Goal: Information Seeking & Learning: Learn about a topic

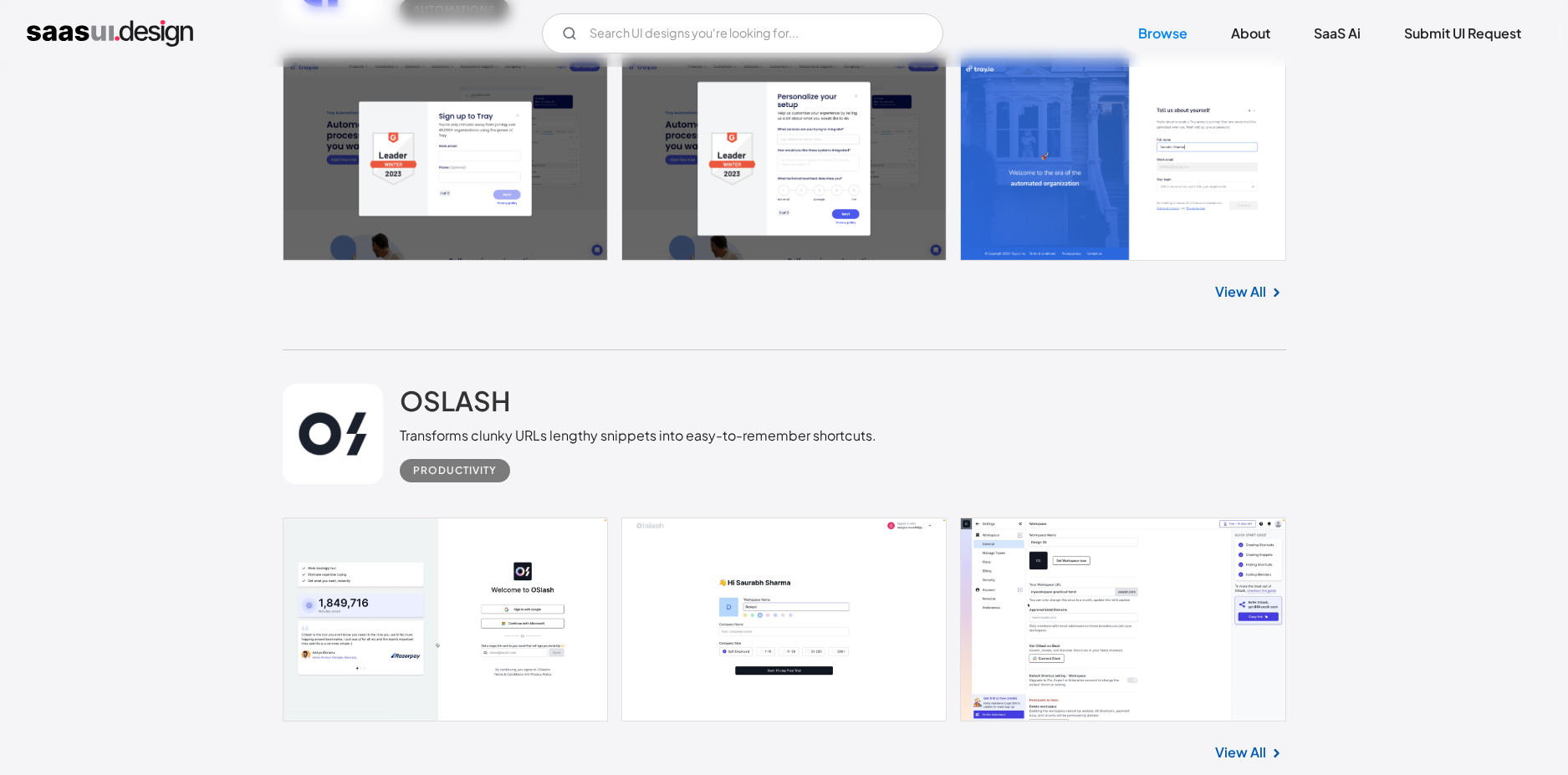
scroll to position [44388, 0]
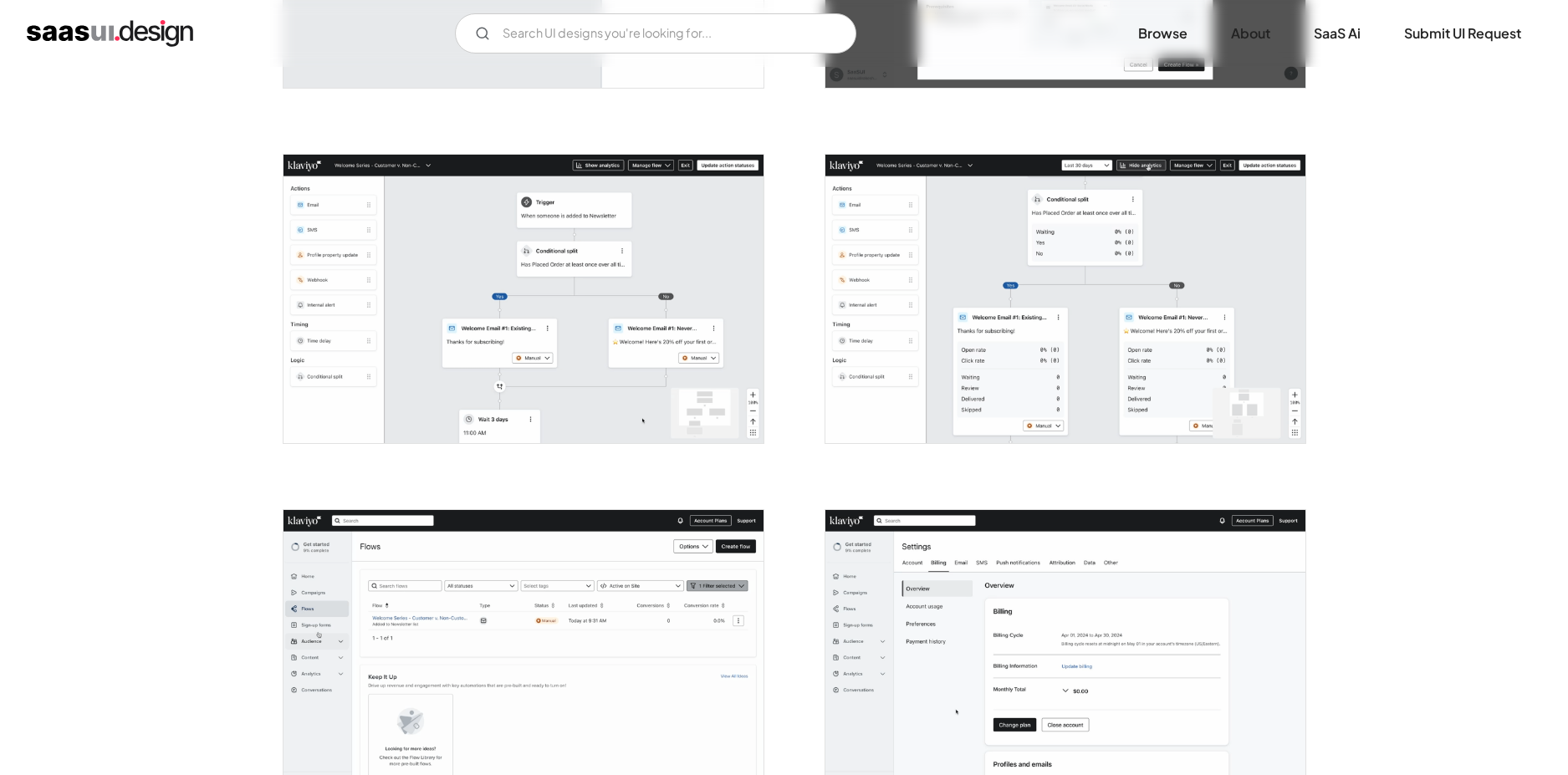
scroll to position [3344, 0]
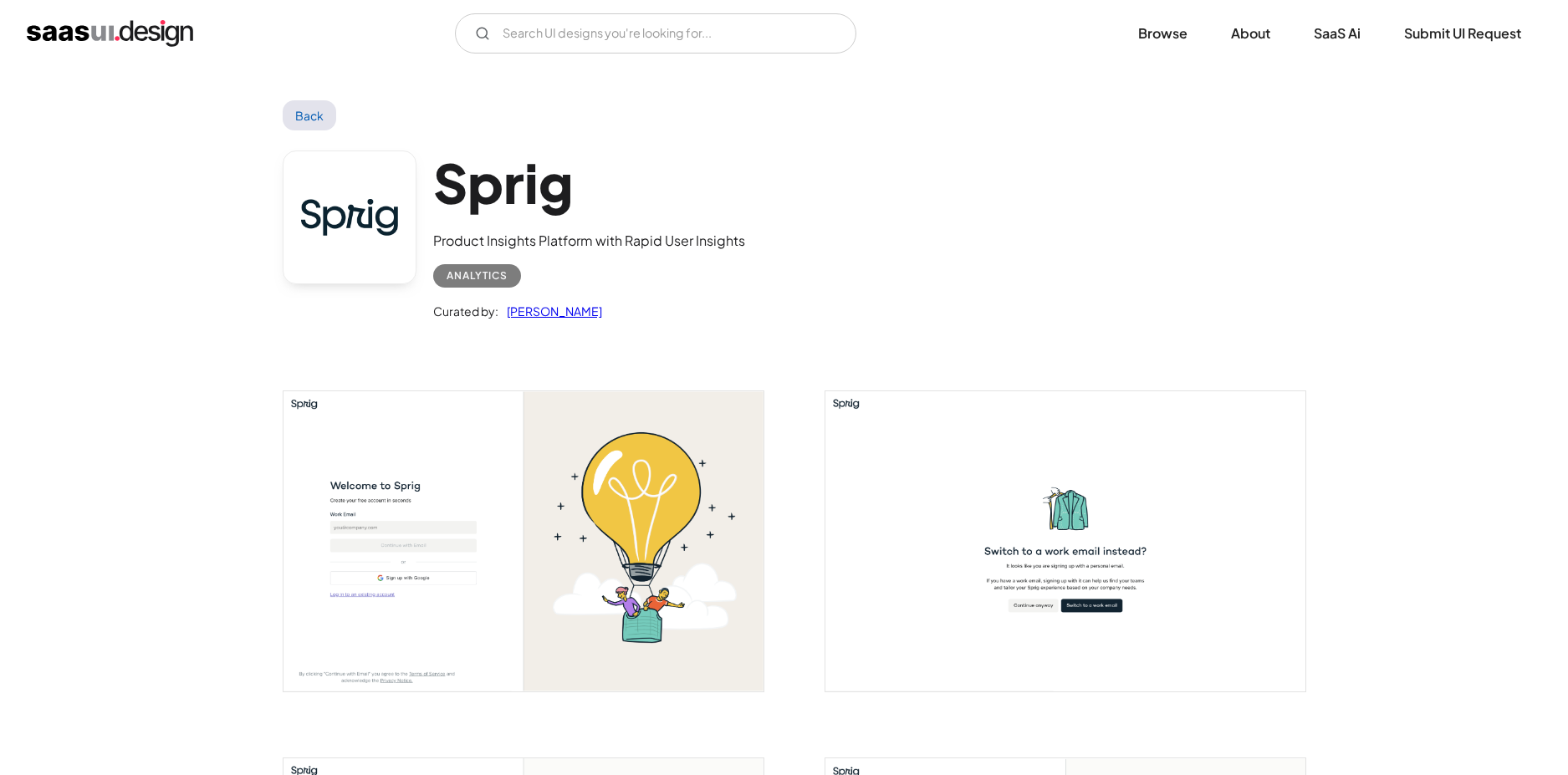
scroll to position [250, 0]
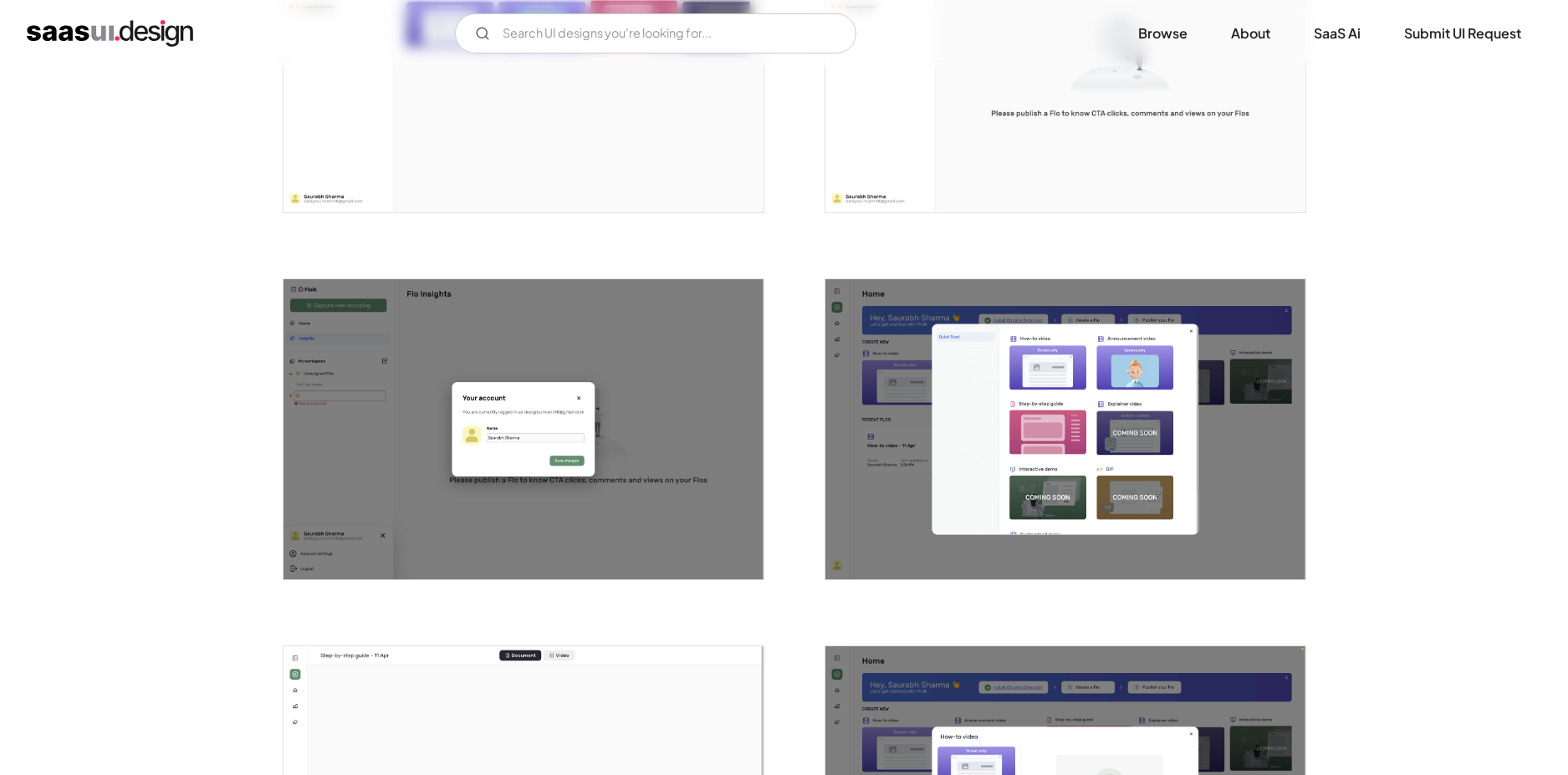
scroll to position [1087, 0]
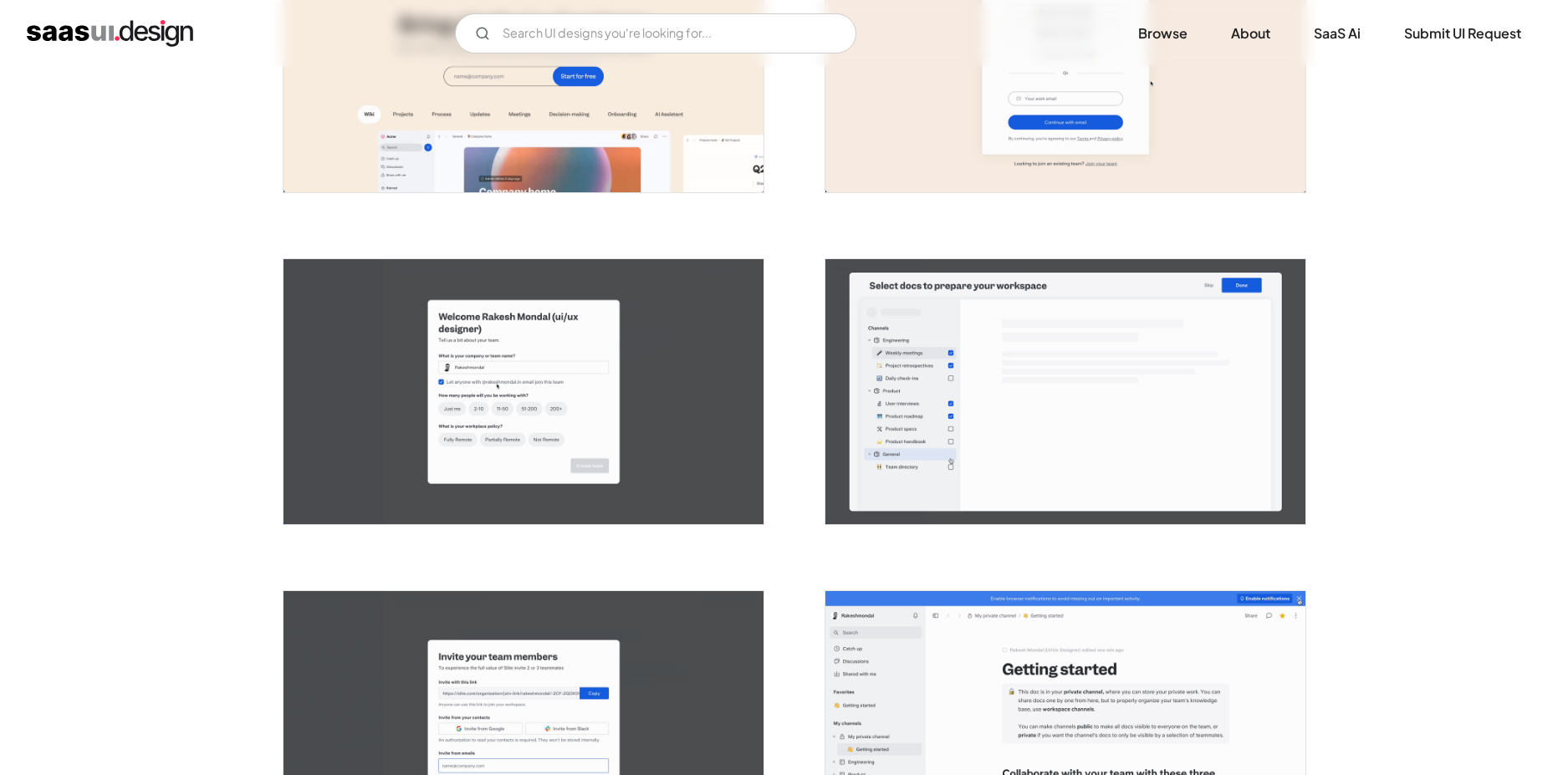
scroll to position [752, 0]
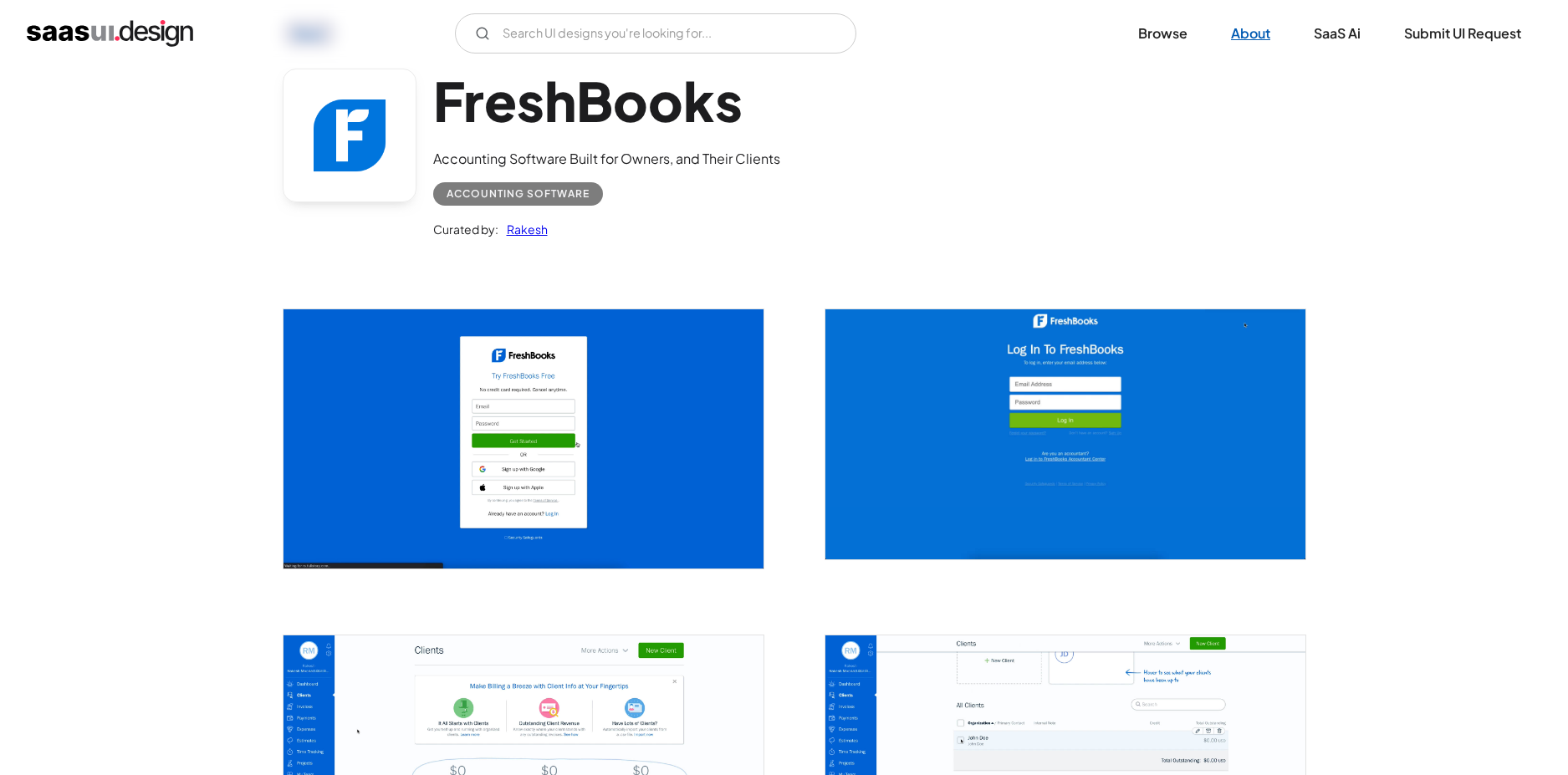
scroll to position [250, 0]
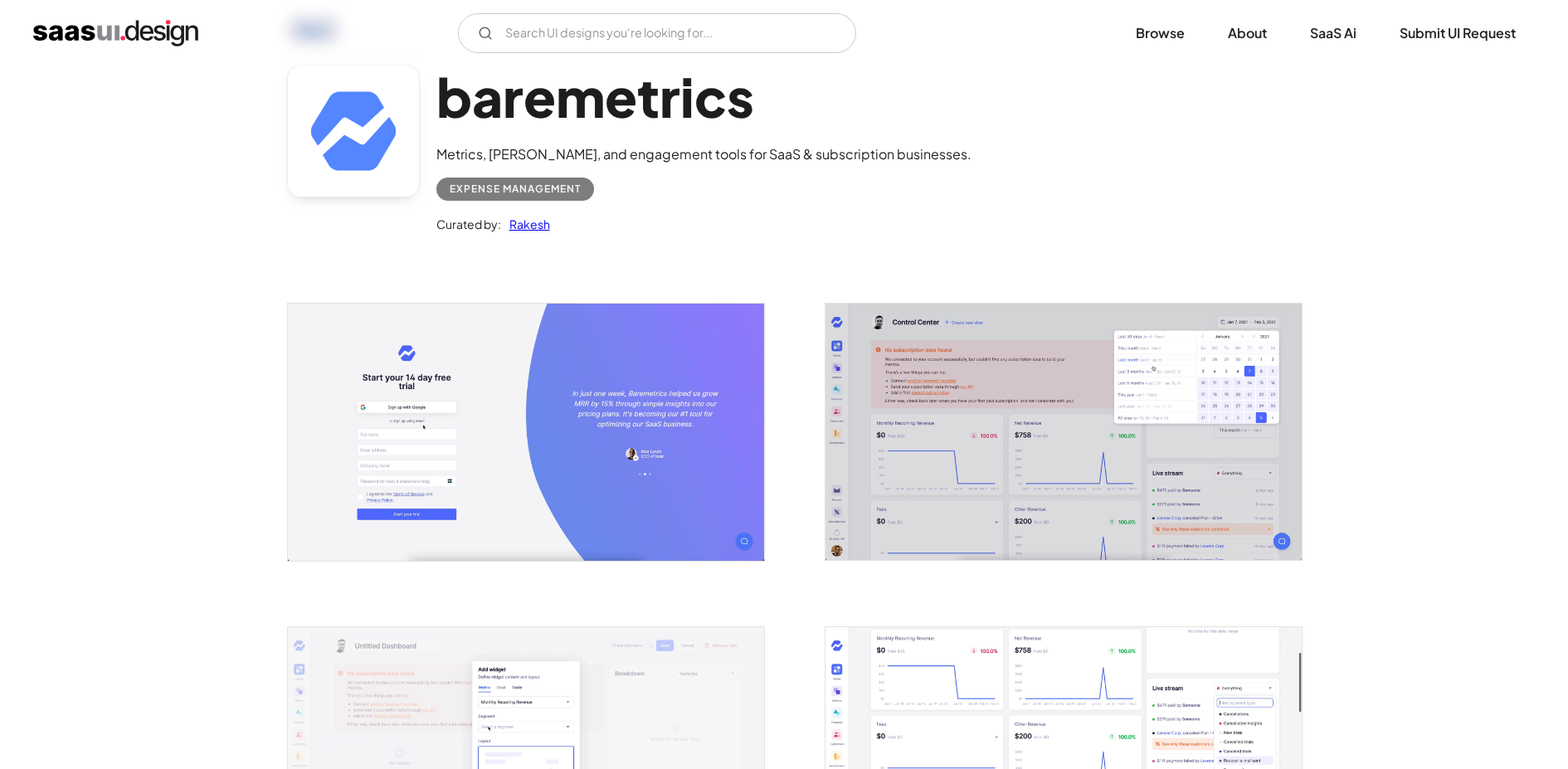
scroll to position [166, 0]
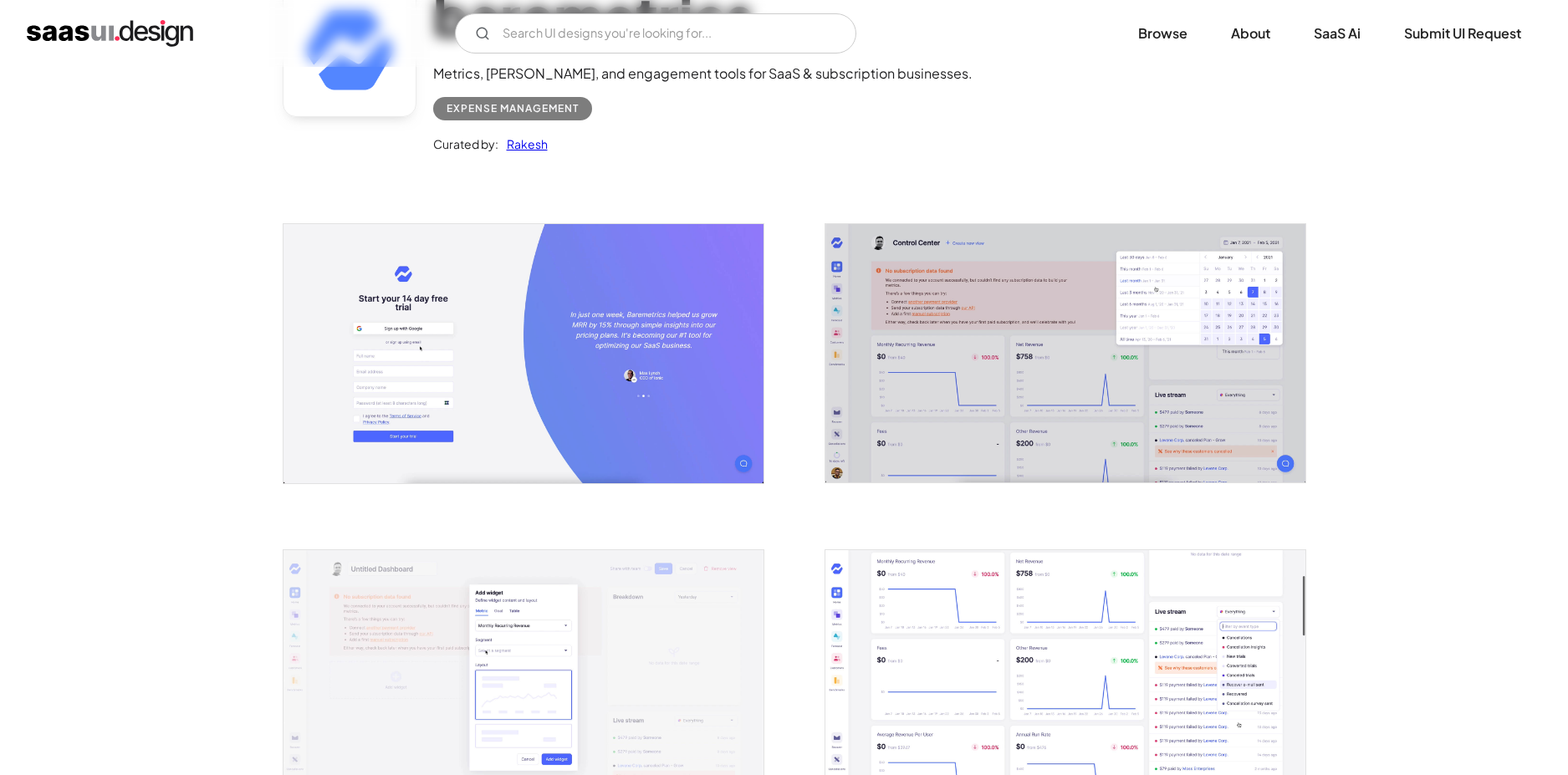
click at [730, 375] on img "open lightbox" at bounding box center [523, 354] width 480 height 258
